Goal: Use online tool/utility: Utilize a website feature to perform a specific function

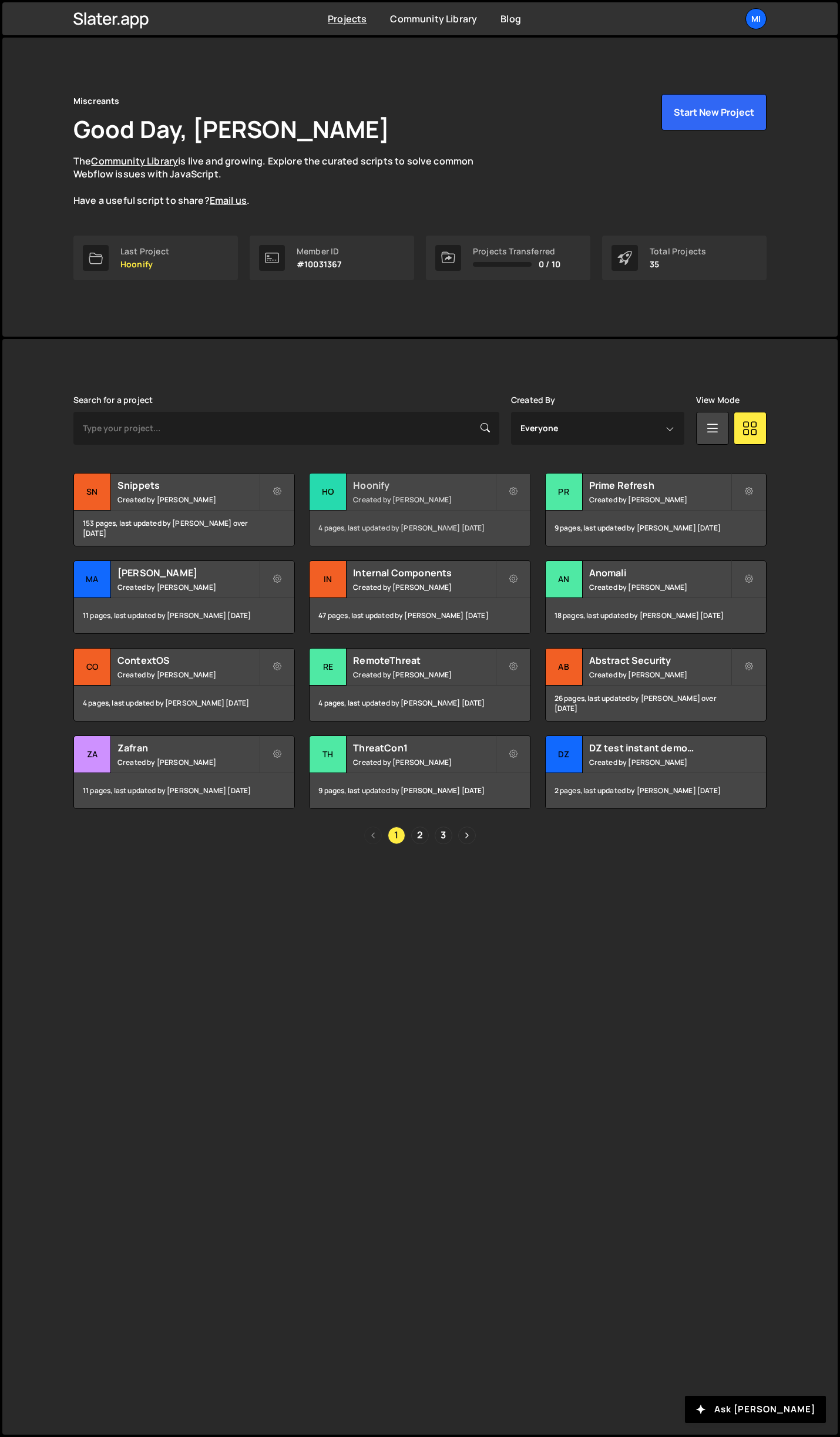
click at [444, 482] on h2 "Hoonify" at bounding box center [423, 485] width 141 height 13
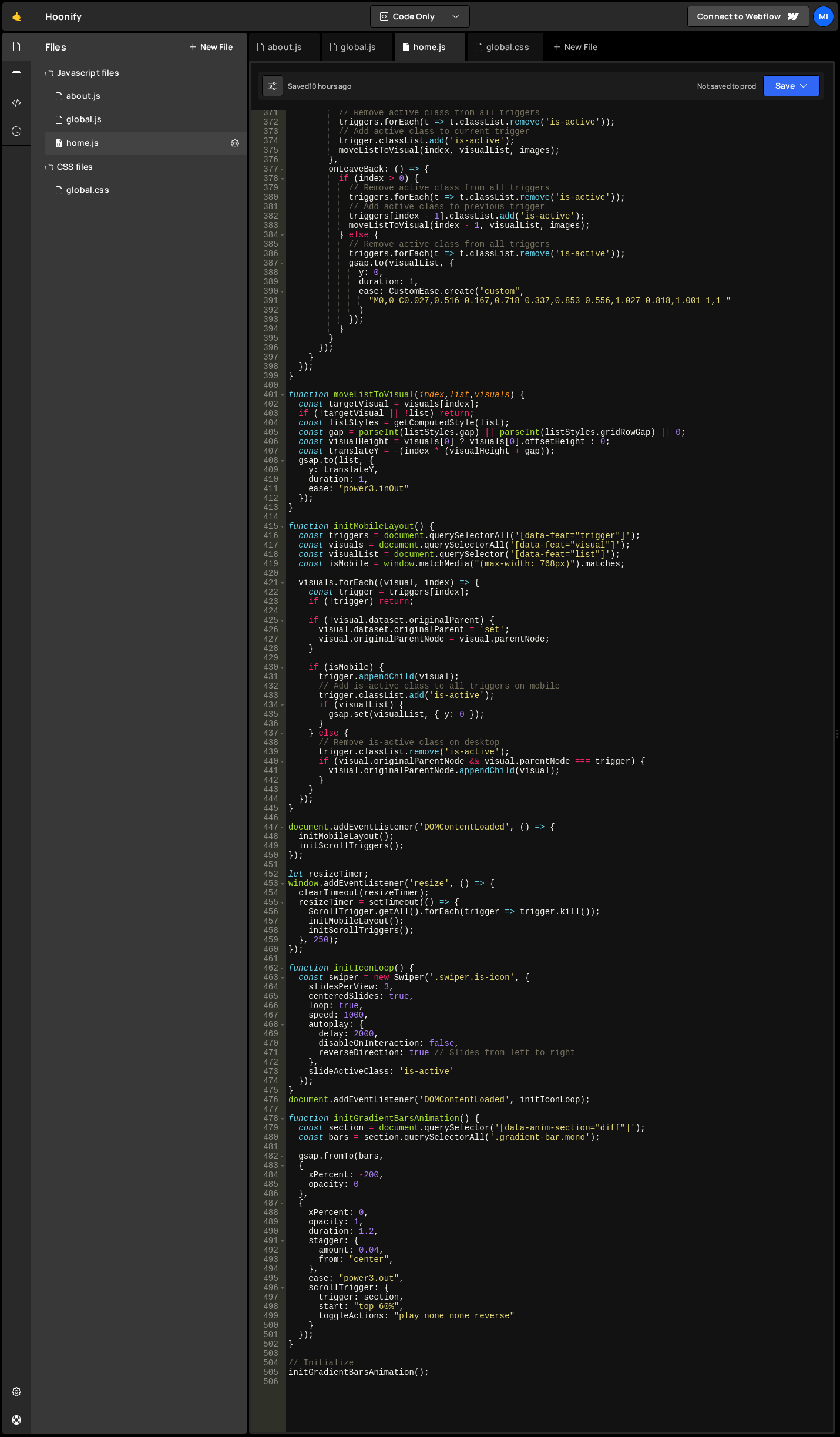
scroll to position [3594, 0]
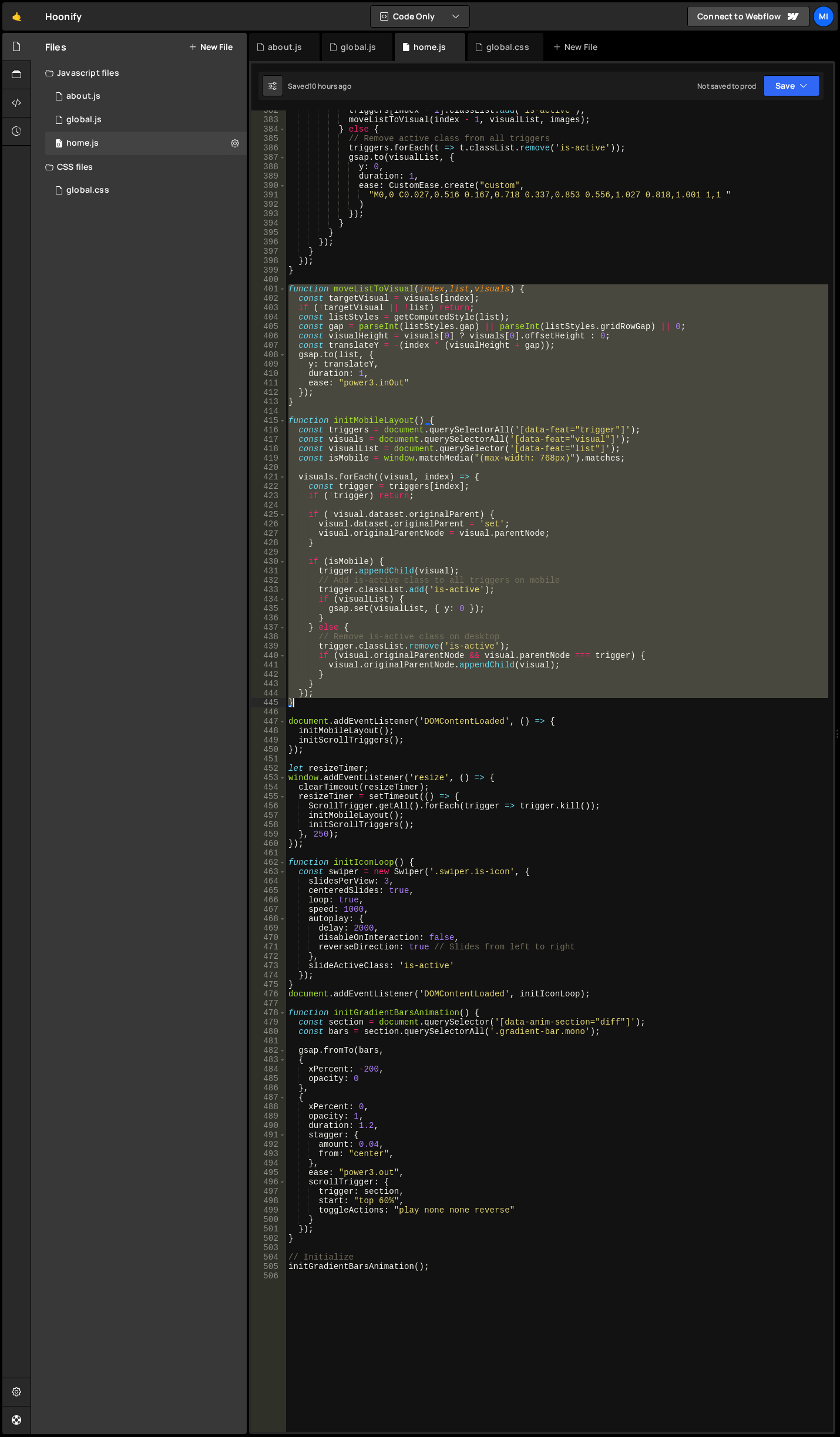
drag, startPoint x: 290, startPoint y: 290, endPoint x: 407, endPoint y: 700, distance: 426.4
click at [407, 700] on div "triggers [ index - 1 ] . classList . add ( 'is-active' ) ; moveListToVisual ( i…" at bounding box center [556, 775] width 542 height 1340
type textarea "}); }"
click at [301, 710] on div "triggers [ index - 1 ] . classList . add ( 'is-active' ) ; moveListToVisual ( i…" at bounding box center [556, 775] width 542 height 1340
drag, startPoint x: 297, startPoint y: 707, endPoint x: 232, endPoint y: 290, distance: 422.0
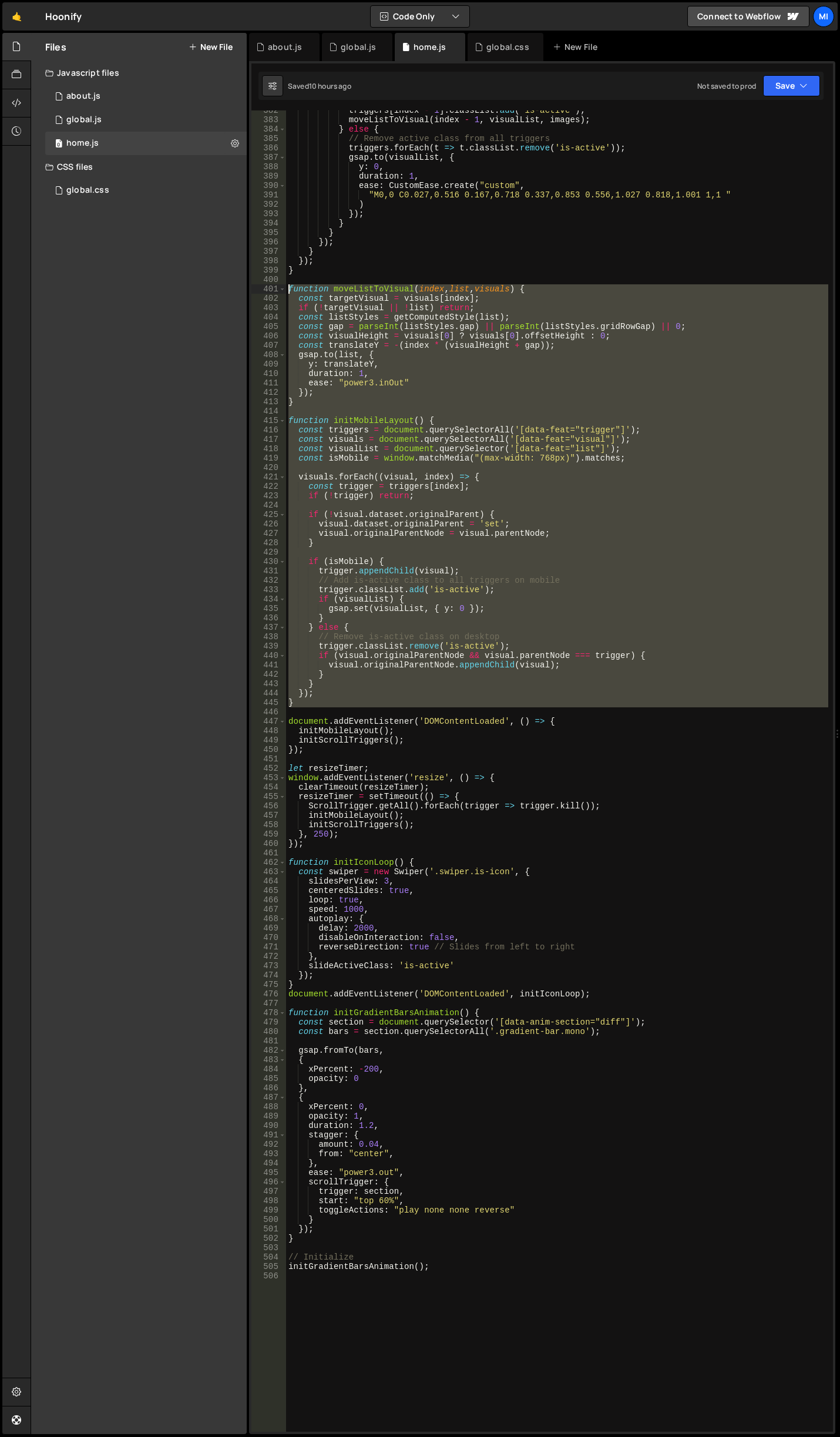
click at [232, 290] on div "Files New File Javascript files 0 about.js 0 0 global.js 0 0 home.js 0" at bounding box center [435, 734] width 809 height 1401
paste textarea "}"
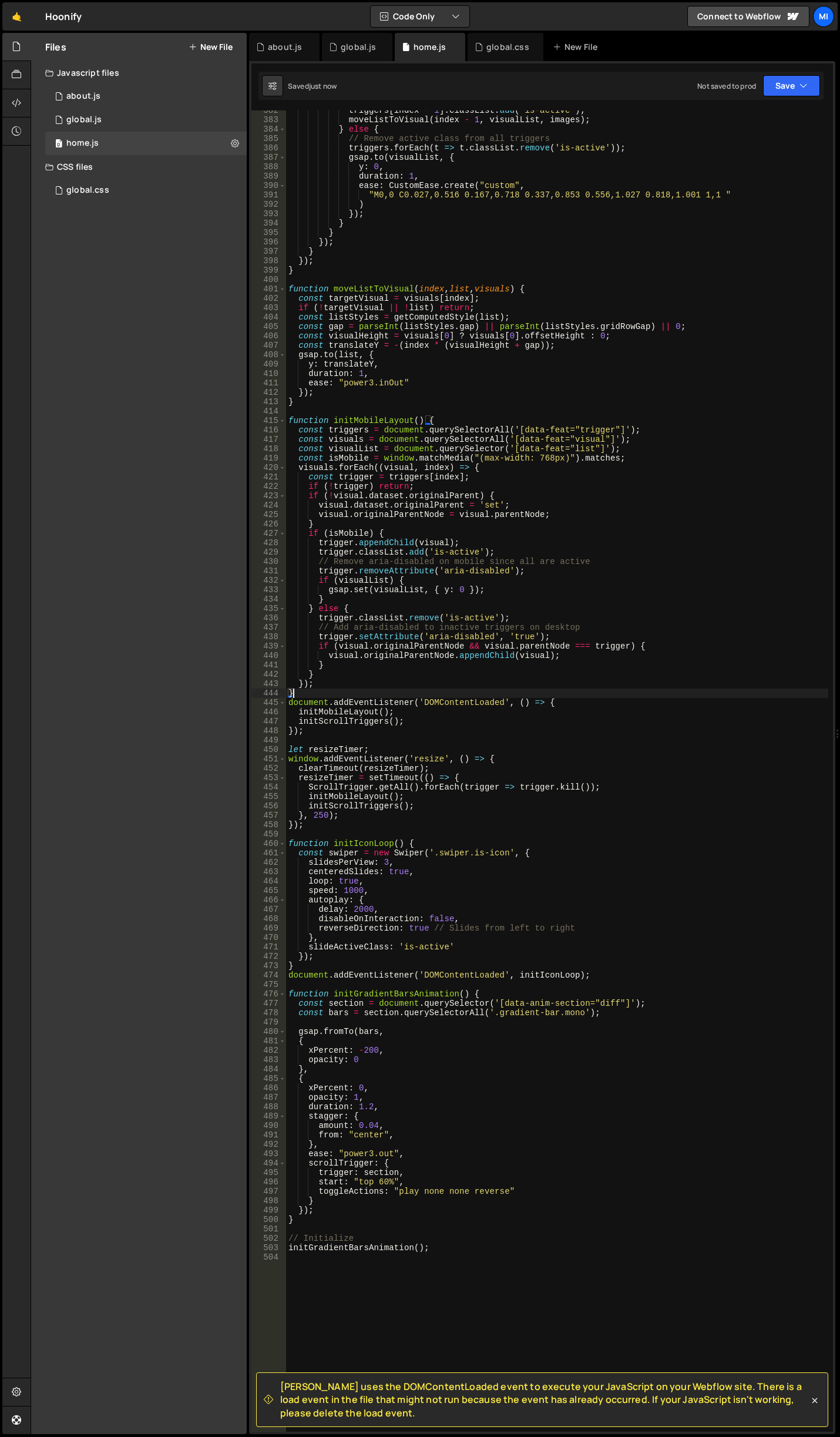
click at [461, 488] on div "triggers [ index - 1 ] . classList . add ( 'is-active' ) ; moveListToVisual ( i…" at bounding box center [556, 775] width 542 height 1340
click at [354, 697] on div "triggers [ index - 1 ] . classList . add ( 'is-active' ) ; moveListToVisual ( i…" at bounding box center [556, 775] width 542 height 1340
type textarea "}"
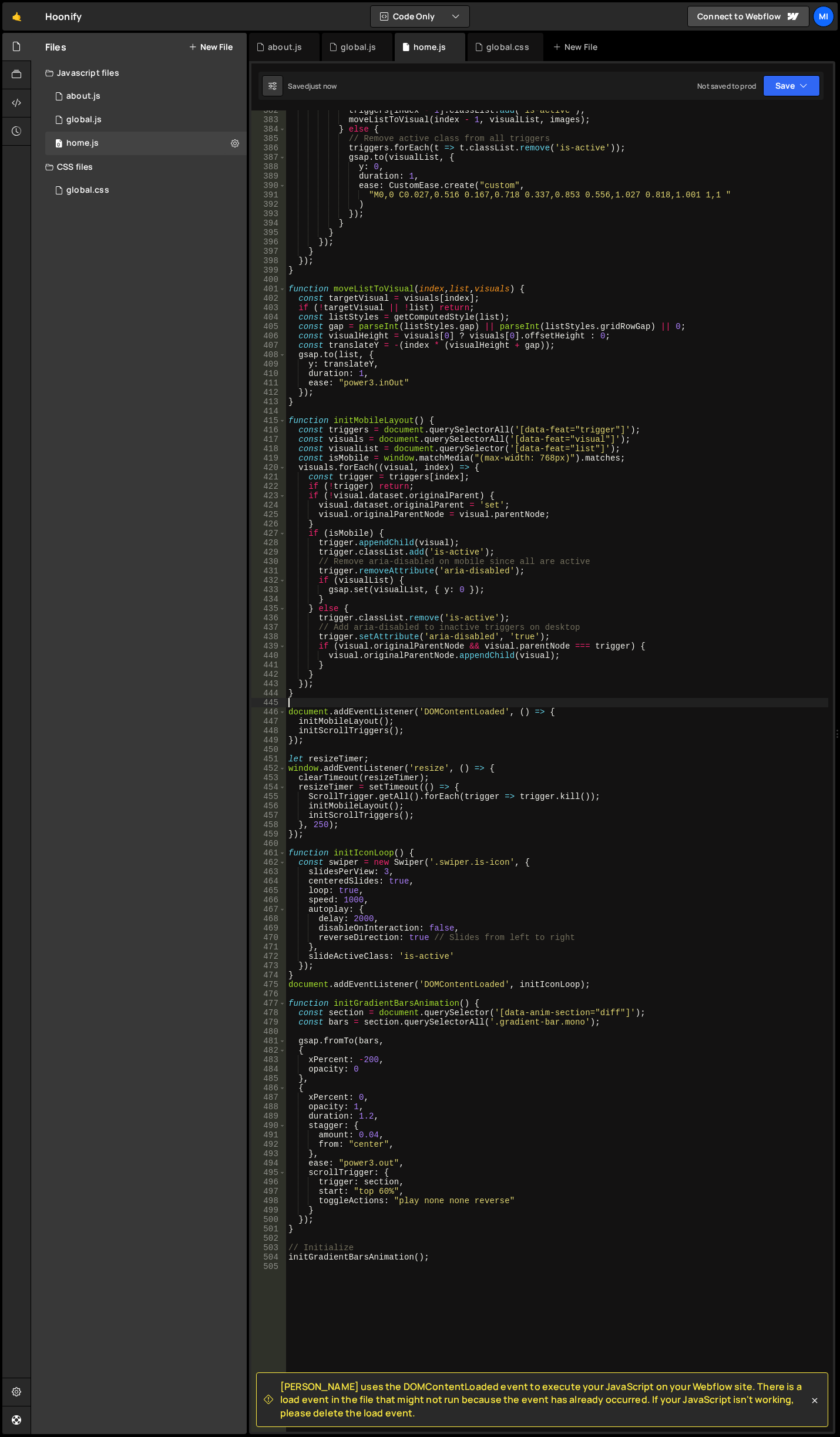
click at [435, 630] on div "triggers [ index - 1 ] . classList . add ( 'is-active' ) ; moveListToVisual ( i…" at bounding box center [556, 775] width 542 height 1340
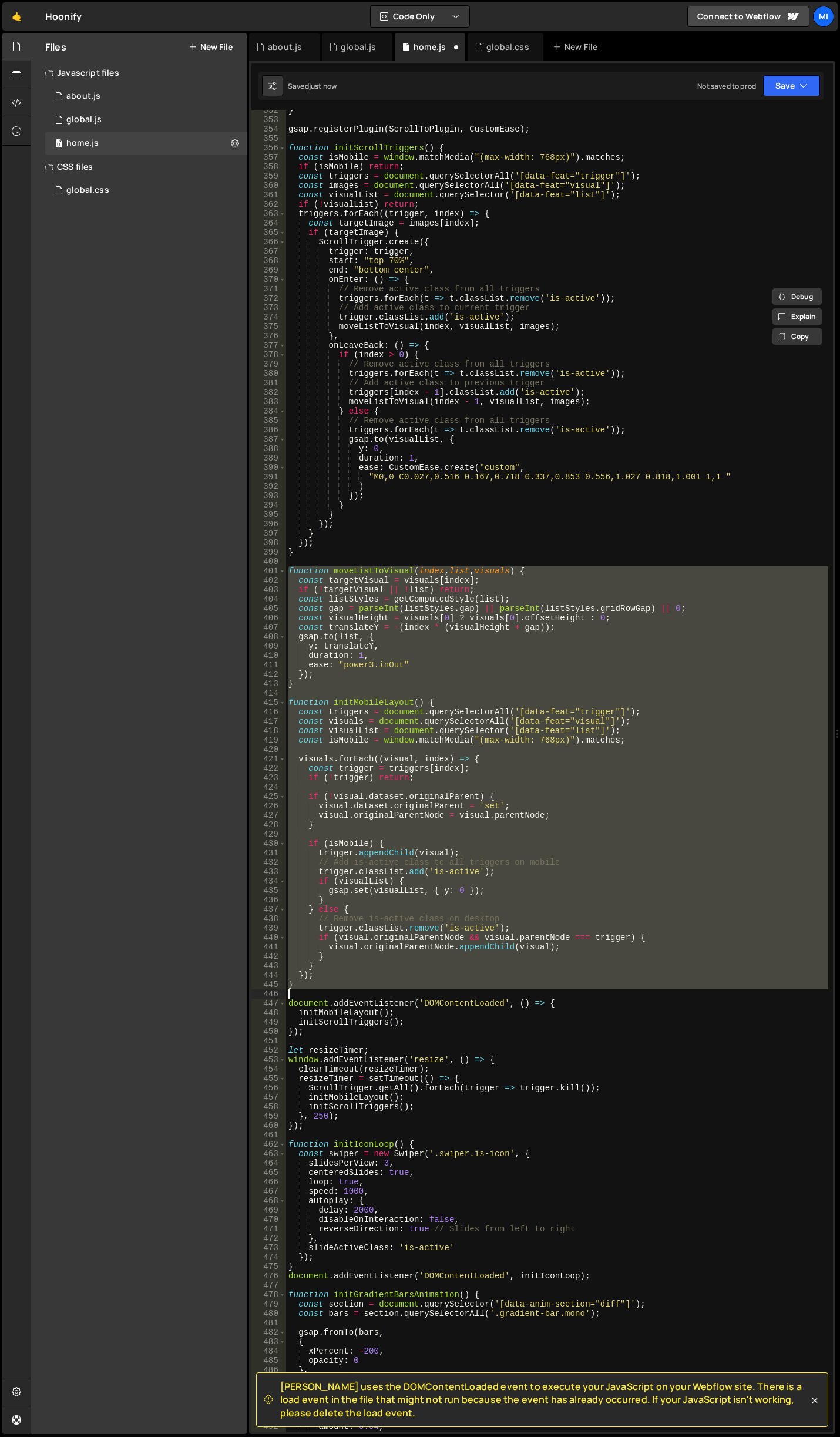
scroll to position [3242, 0]
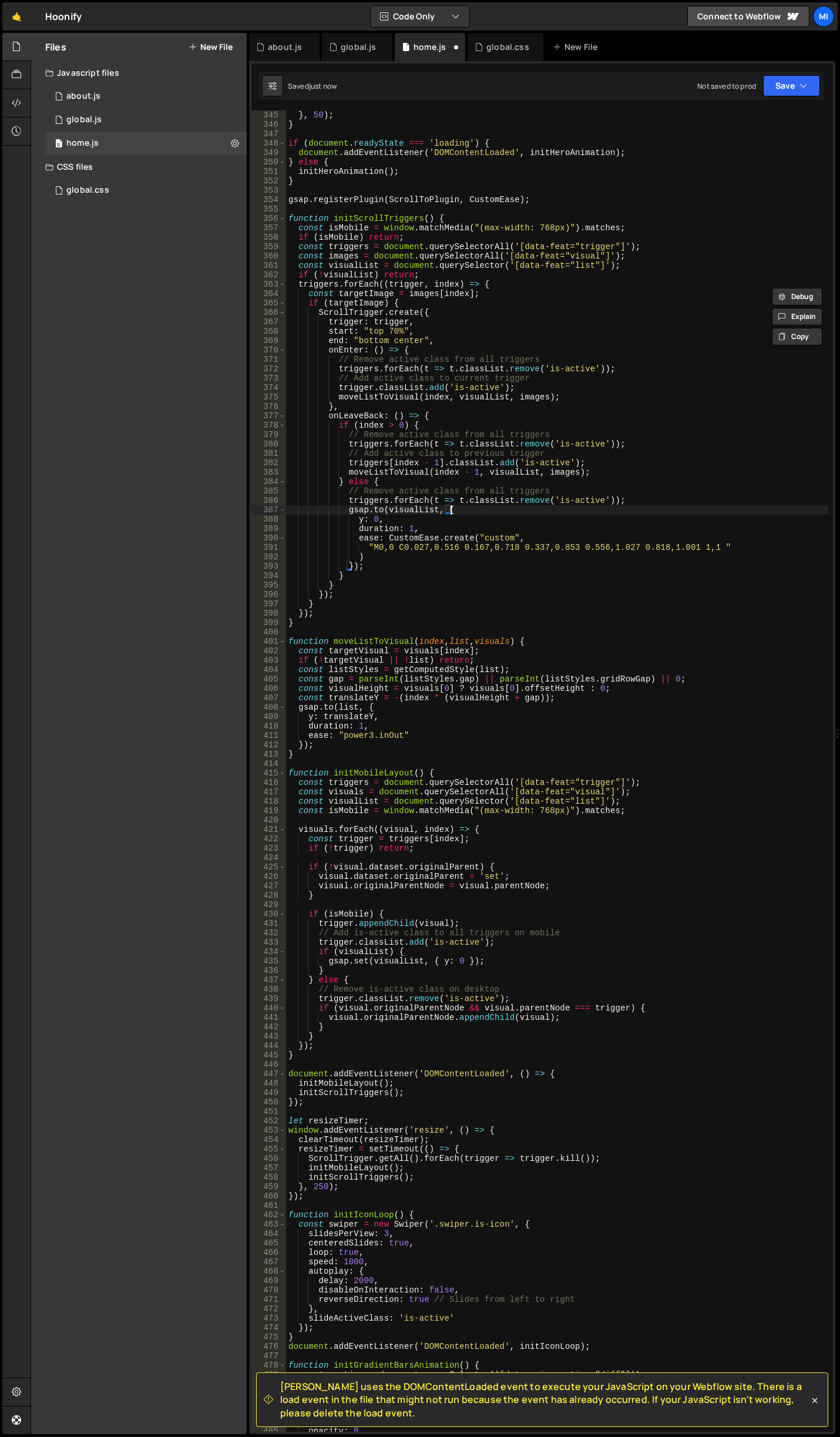
click at [539, 512] on div "} , 50 ) ; } if ( document . readyState === 'loading' ) { document . addEventLi…" at bounding box center [556, 780] width 542 height 1340
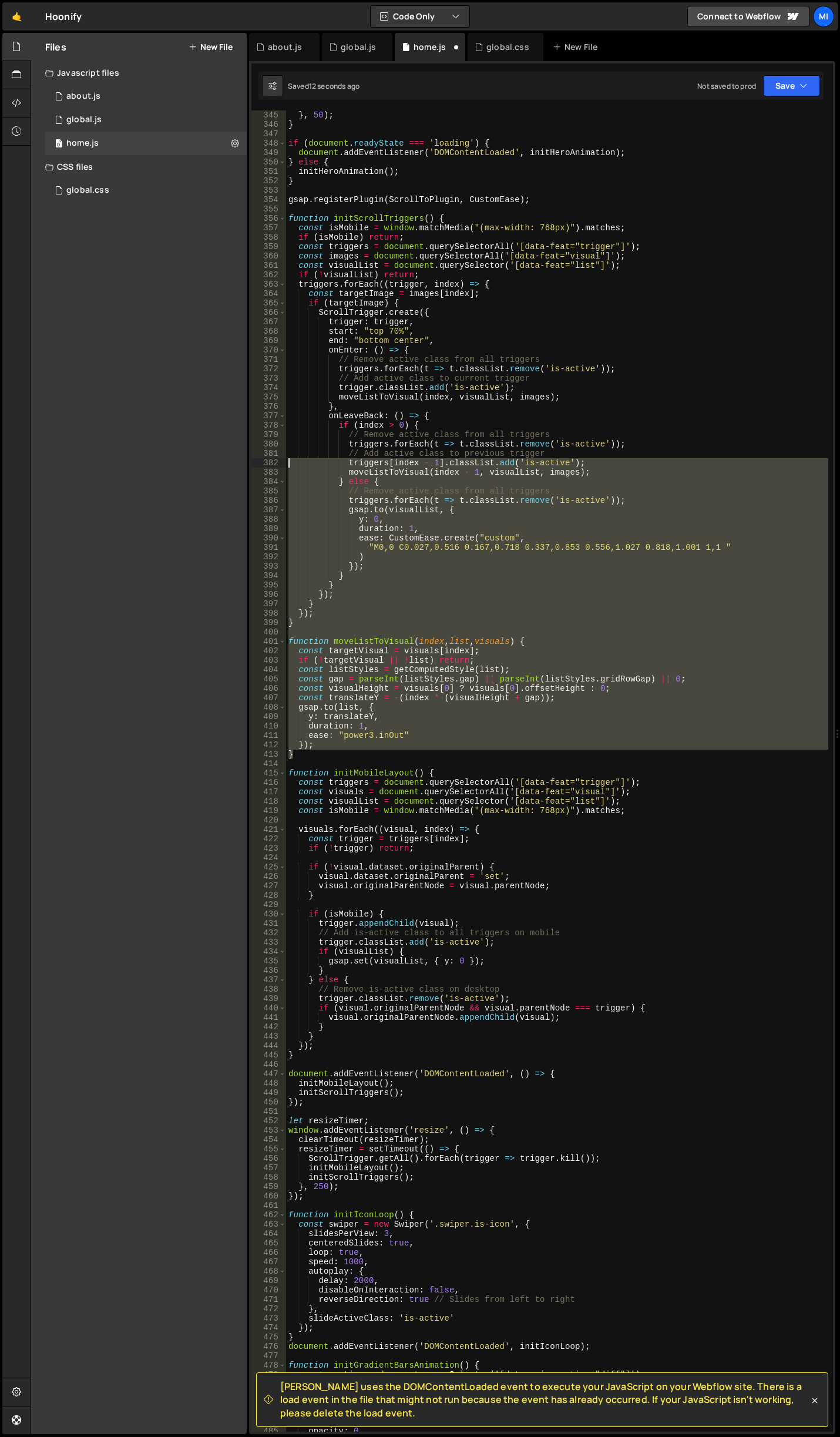
drag, startPoint x: 311, startPoint y: 757, endPoint x: 279, endPoint y: 463, distance: 295.7
click at [279, 463] on div "[DOMAIN_NAME](visualList, { 345 346 347 348 349 350 351 352 353 354 355 356 357…" at bounding box center [542, 771] width 581 height 1321
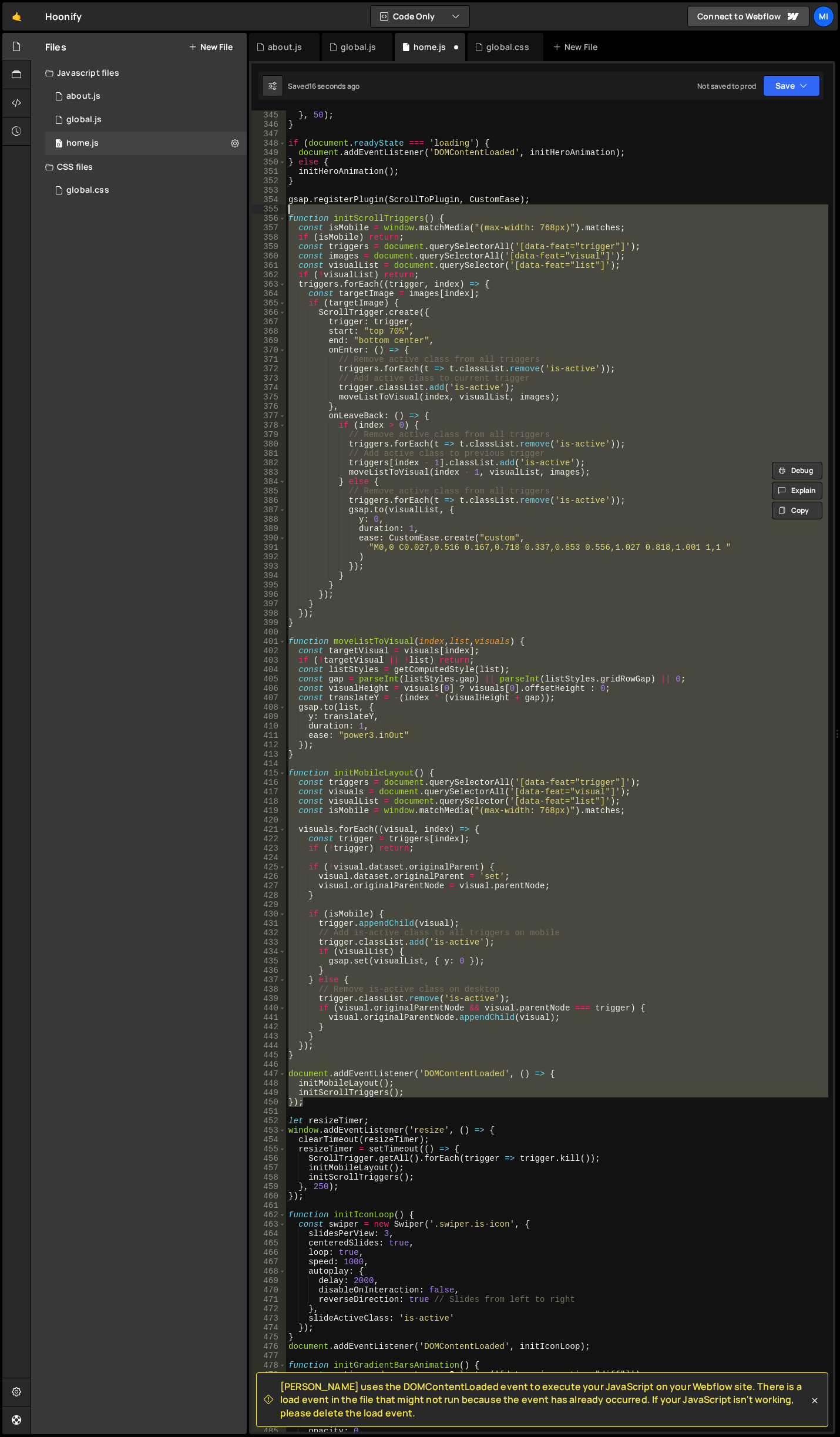
drag, startPoint x: 312, startPoint y: 1106, endPoint x: 191, endPoint y: 213, distance: 901.2
click at [191, 213] on div "Files New File Javascript files 0 about.js 0 0 global.js 0 0 home.js 0" at bounding box center [435, 734] width 809 height 1401
type textarea "function initScrollTriggers() {"
click at [302, 1106] on div "} , 50 ) ; } if ( document . readyState === 'loading' ) { document . addEventLi…" at bounding box center [556, 780] width 542 height 1340
drag, startPoint x: 308, startPoint y: 1104, endPoint x: 254, endPoint y: 218, distance: 887.6
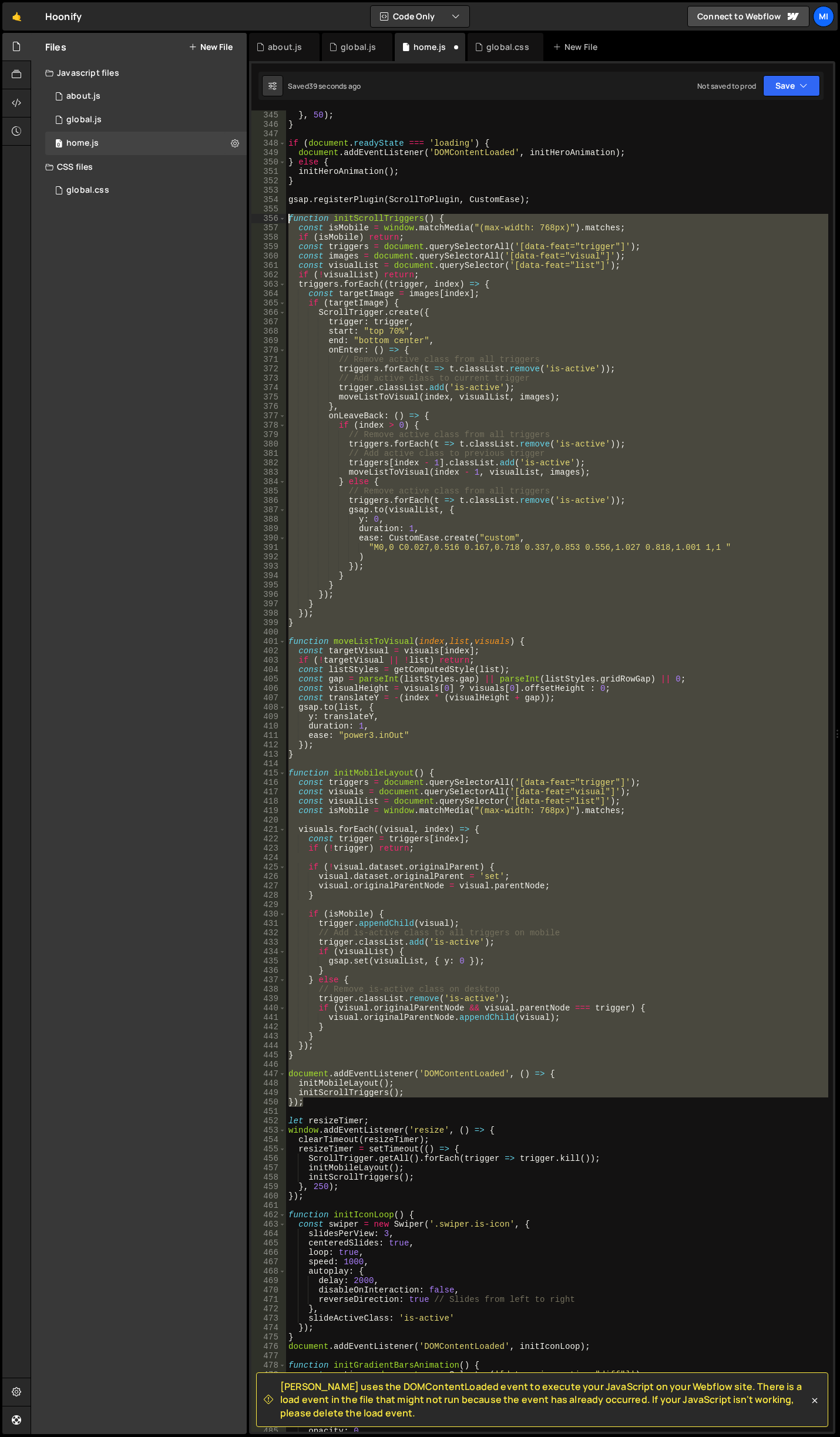
click at [254, 218] on div "345 346 347 348 349 350 351 352 353 354 355 356 357 358 359 360 361 362 363 364…" at bounding box center [542, 771] width 581 height 1321
paste textarea "})"
type textarea "});"
